Goal: Transaction & Acquisition: Purchase product/service

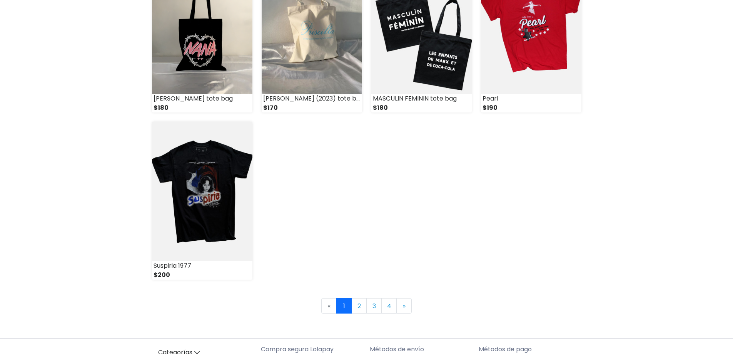
scroll to position [1013, 0]
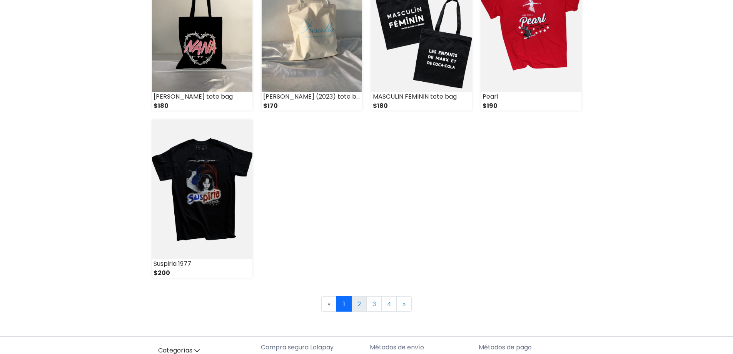
click at [359, 299] on link "2" at bounding box center [358, 303] width 15 height 15
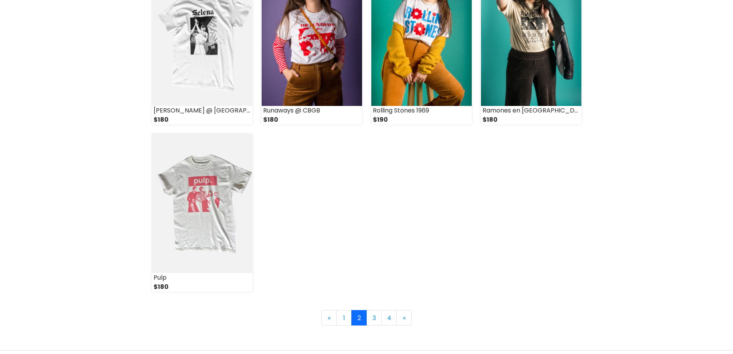
scroll to position [985, 0]
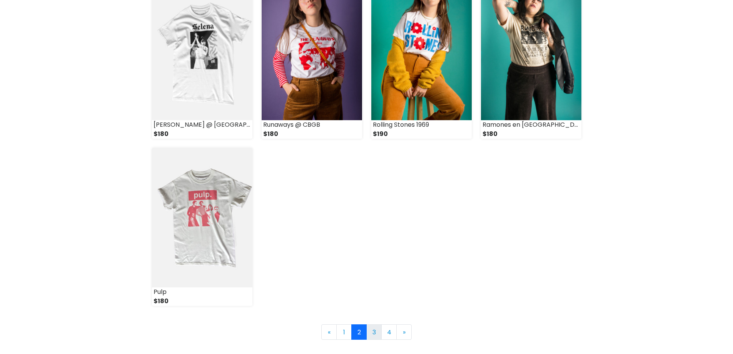
click at [376, 333] on link "3" at bounding box center [373, 331] width 15 height 15
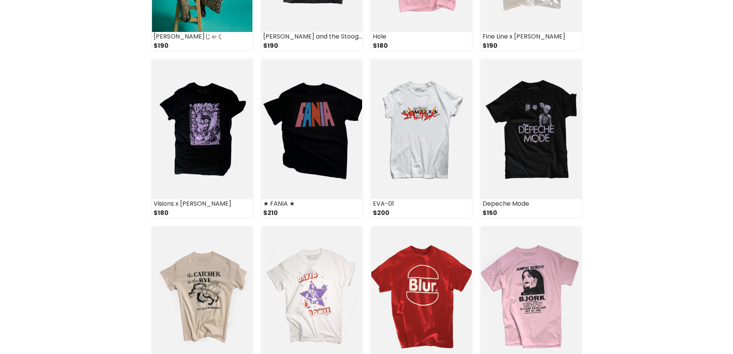
scroll to position [776, 0]
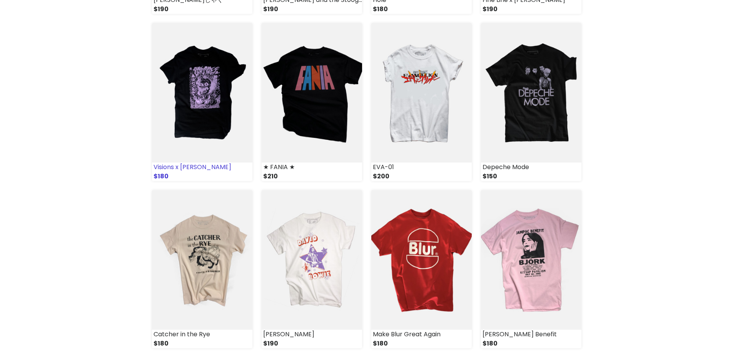
click at [190, 68] on img at bounding box center [202, 92] width 100 height 139
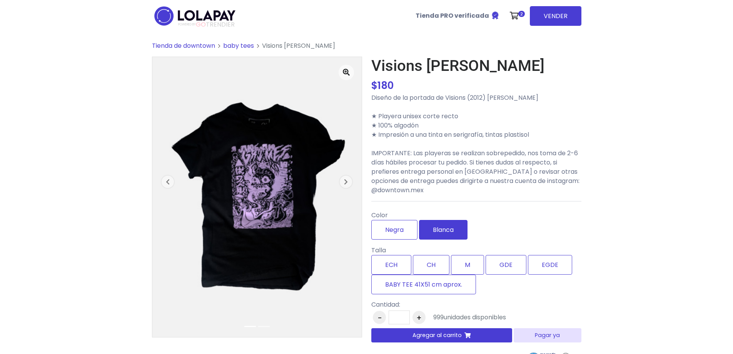
click at [449, 226] on label "Blanca" at bounding box center [443, 230] width 48 height 20
click at [403, 226] on label "Negra" at bounding box center [394, 230] width 46 height 20
click at [428, 226] on label "Blanca" at bounding box center [443, 230] width 48 height 20
click at [394, 227] on label "Negra" at bounding box center [394, 230] width 46 height 20
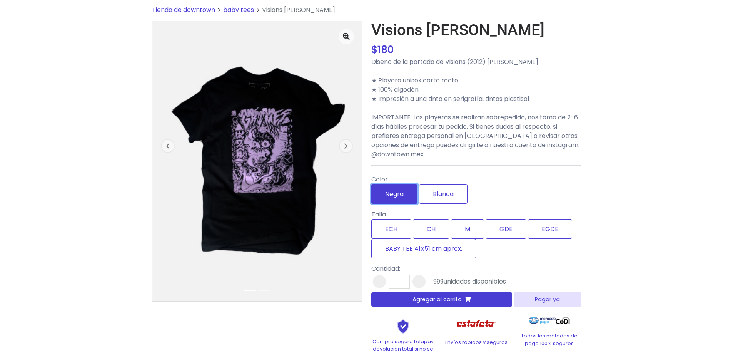
scroll to position [38, 0]
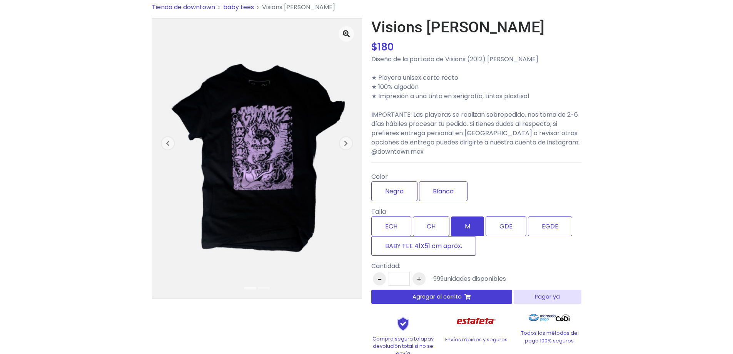
click at [459, 225] on label "M" at bounding box center [467, 226] width 33 height 20
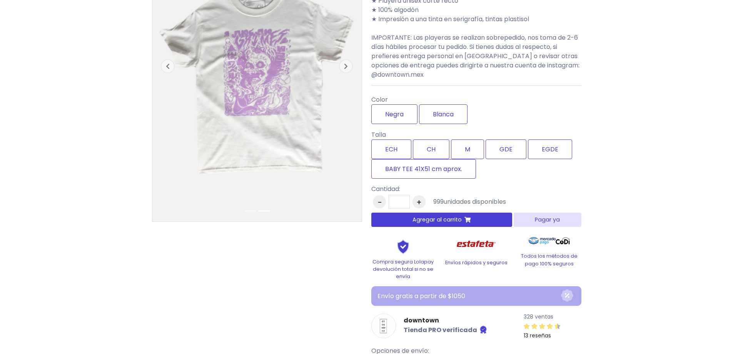
click at [410, 227] on div "Visions x Grimes $ 180 $ 180 Diseño de la portada de Visions (2012) de Grimes ★…" at bounding box center [476, 169] width 210 height 456
click at [410, 222] on button "Agregar al carrito" at bounding box center [441, 219] width 141 height 14
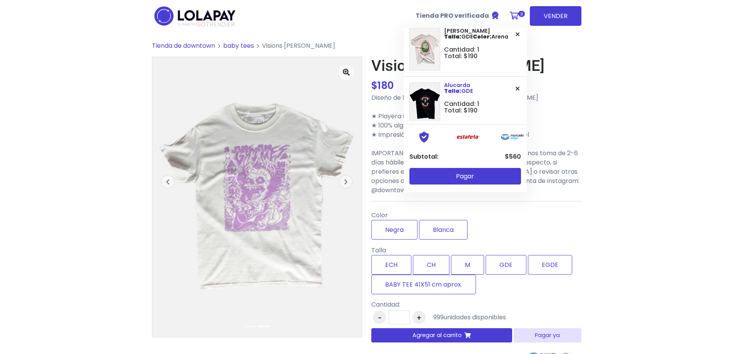
scroll to position [0, 0]
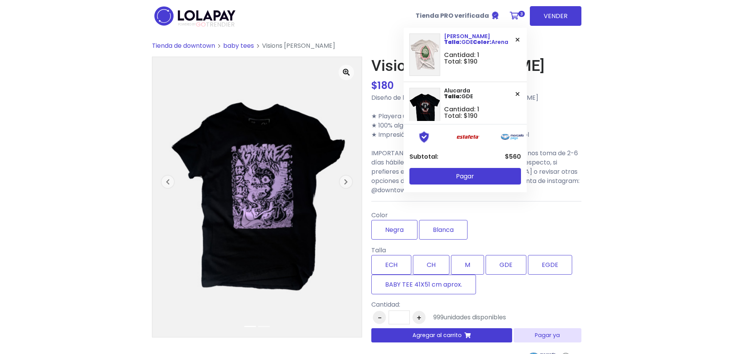
click at [515, 40] on icon at bounding box center [517, 40] width 4 height 6
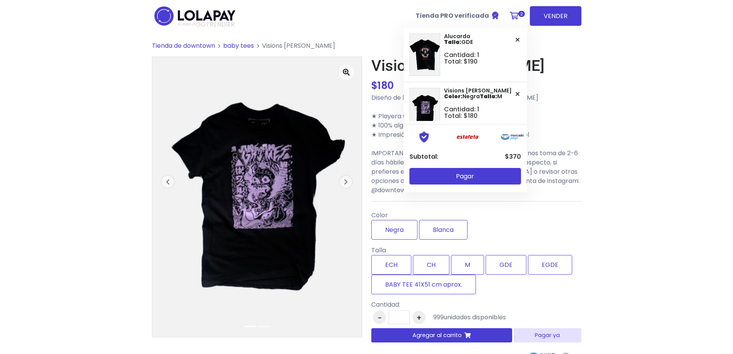
click at [170, 43] on span "Tienda de downtown" at bounding box center [183, 45] width 63 height 9
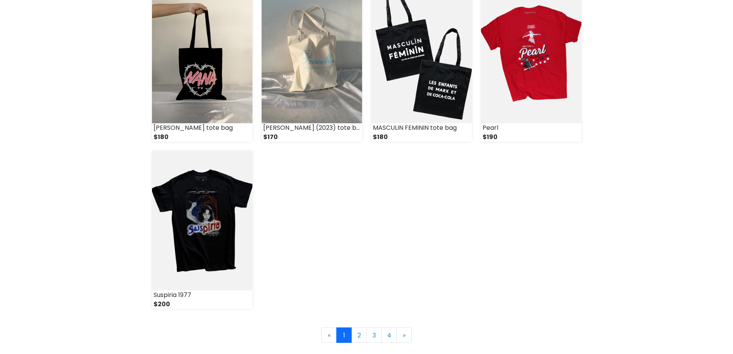
scroll to position [988, 0]
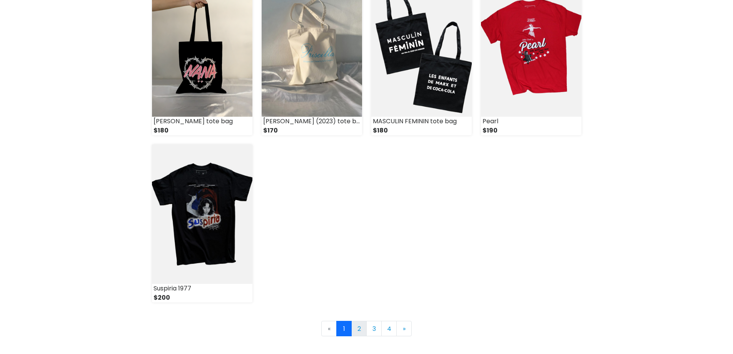
click at [360, 329] on link "2" at bounding box center [358, 327] width 15 height 15
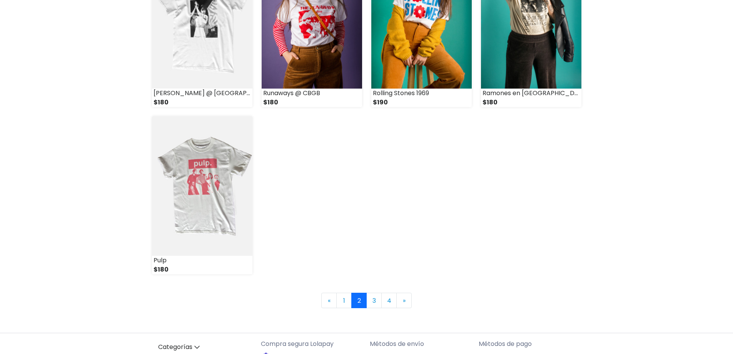
scroll to position [1018, 0]
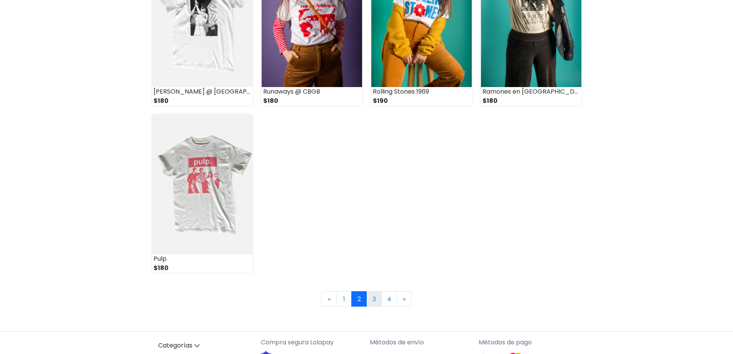
click at [376, 300] on link "3" at bounding box center [373, 298] width 15 height 15
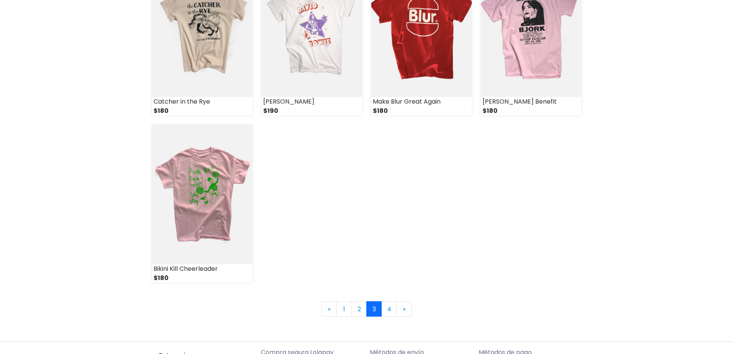
scroll to position [1010, 0]
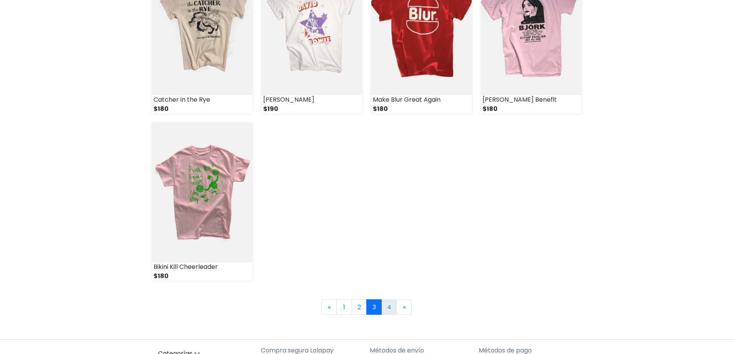
click at [393, 310] on link "4" at bounding box center [388, 306] width 15 height 15
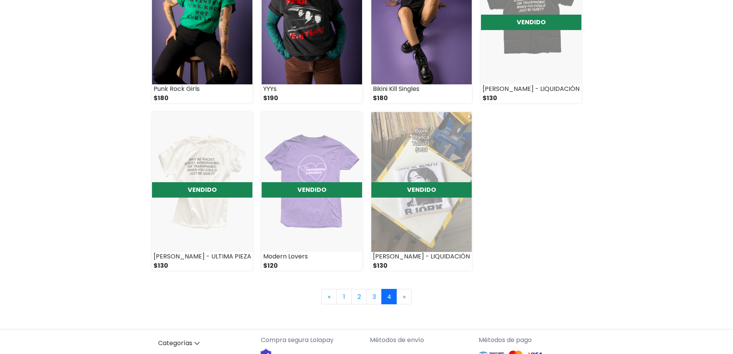
scroll to position [520, 0]
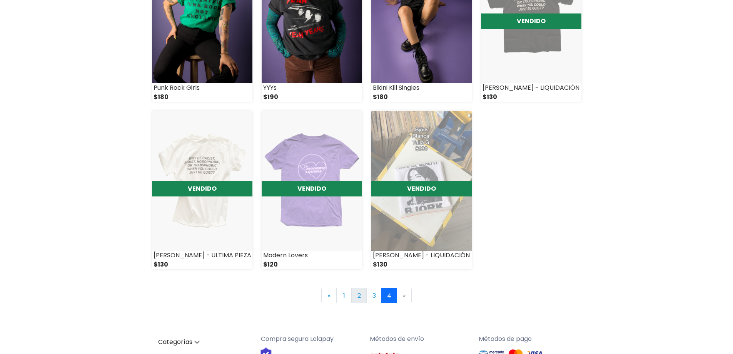
click at [363, 297] on link "2" at bounding box center [358, 294] width 15 height 15
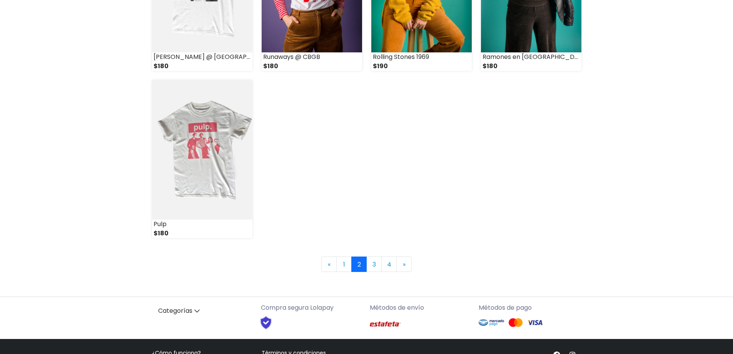
scroll to position [1061, 0]
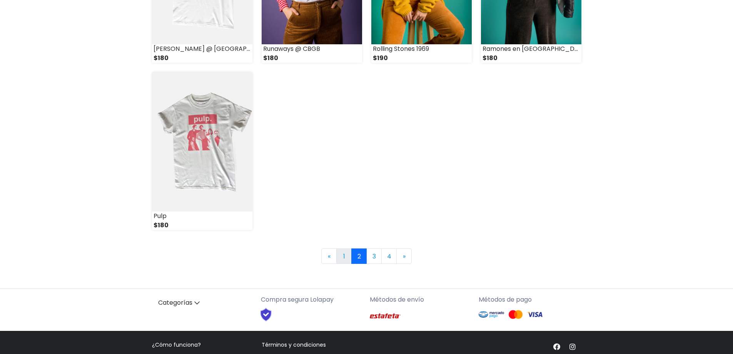
click at [348, 254] on link "1" at bounding box center [343, 255] width 15 height 15
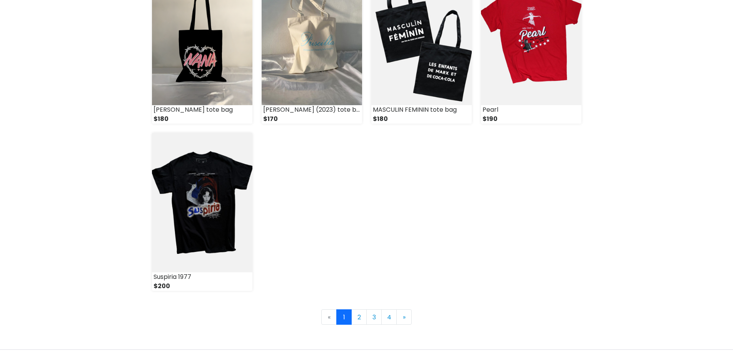
scroll to position [991, 0]
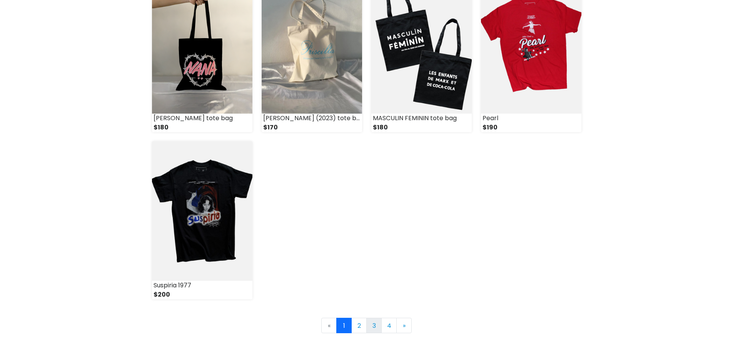
click at [376, 325] on link "3" at bounding box center [373, 324] width 15 height 15
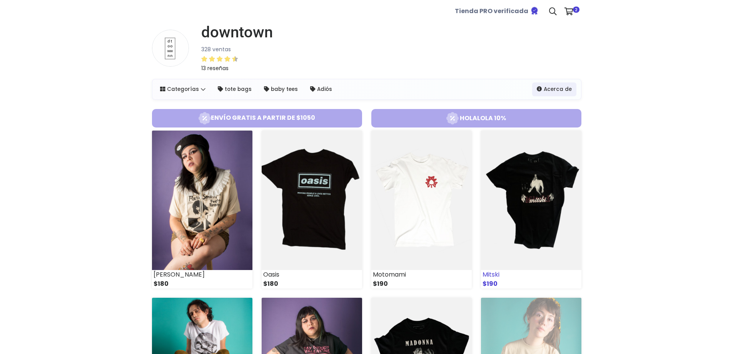
click at [541, 173] on img at bounding box center [531, 199] width 100 height 139
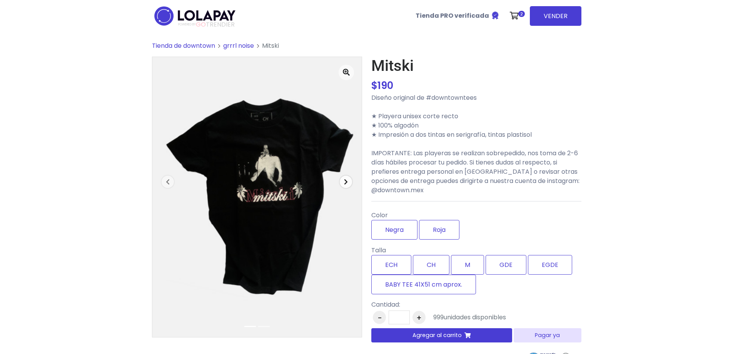
click at [346, 183] on icon "button" at bounding box center [346, 181] width 4 height 6
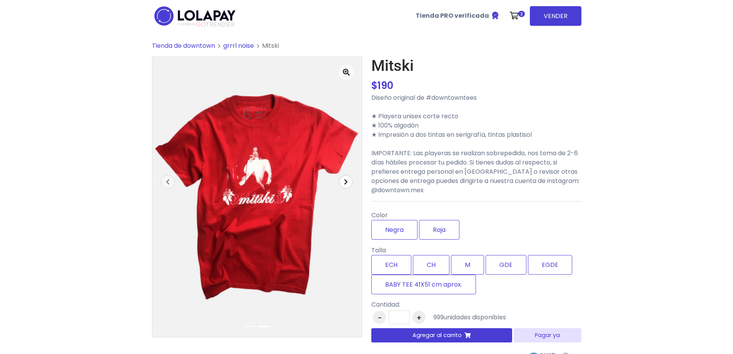
click at [346, 183] on icon "button" at bounding box center [346, 181] width 4 height 6
